Goal: Task Accomplishment & Management: Manage account settings

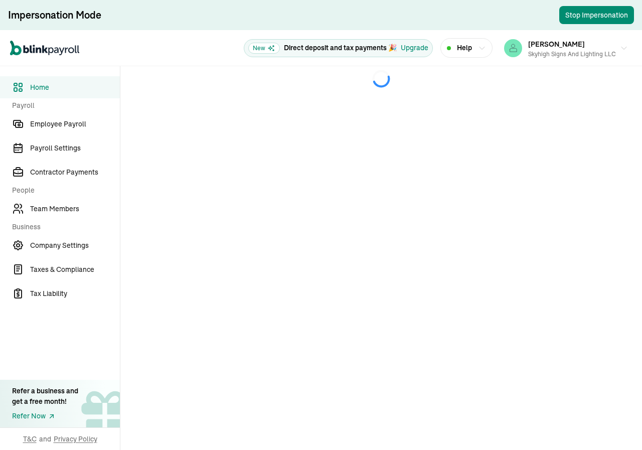
drag, startPoint x: 66, startPoint y: 122, endPoint x: 120, endPoint y: 69, distance: 75.9
click at [67, 122] on span "Employee Payroll" at bounding box center [75, 124] width 90 height 11
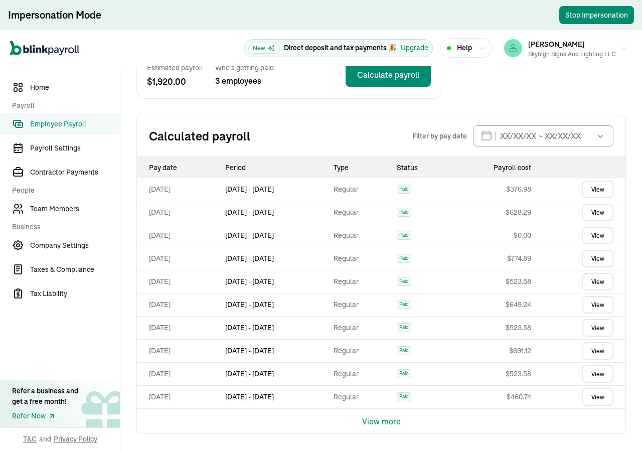
click at [365, 419] on button "View more" at bounding box center [381, 421] width 39 height 24
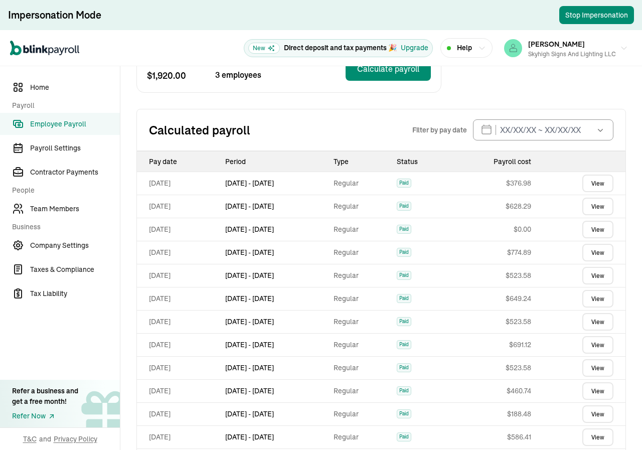
scroll to position [551, 0]
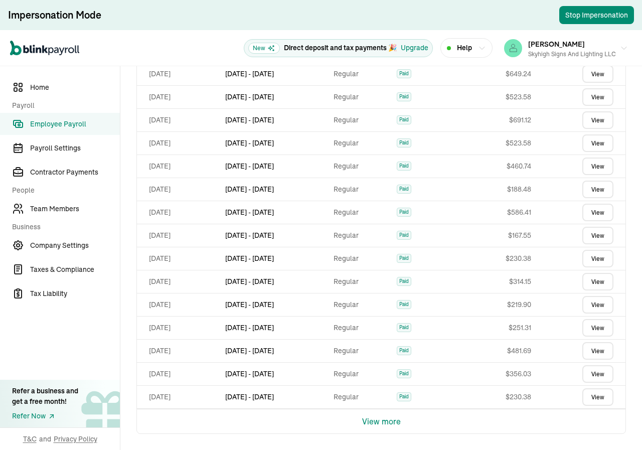
click at [371, 417] on button "View more" at bounding box center [381, 421] width 39 height 24
click at [374, 419] on button "View more" at bounding box center [381, 421] width 39 height 24
click at [366, 422] on button "View more" at bounding box center [381, 421] width 39 height 24
click at [366, 417] on button "View more" at bounding box center [381, 421] width 39 height 24
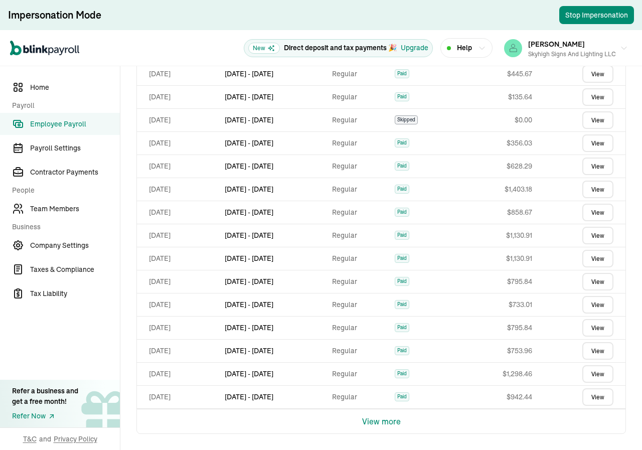
click at [377, 424] on button "View more" at bounding box center [381, 421] width 39 height 24
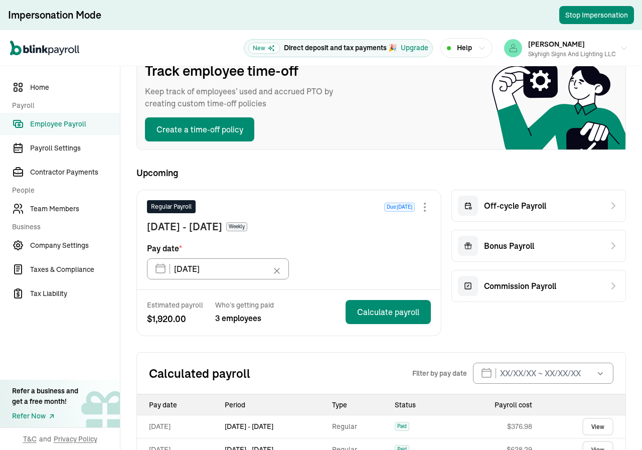
click at [327, 176] on span "Upcoming" at bounding box center [380, 173] width 489 height 14
